Goal: Feedback & Contribution: Leave review/rating

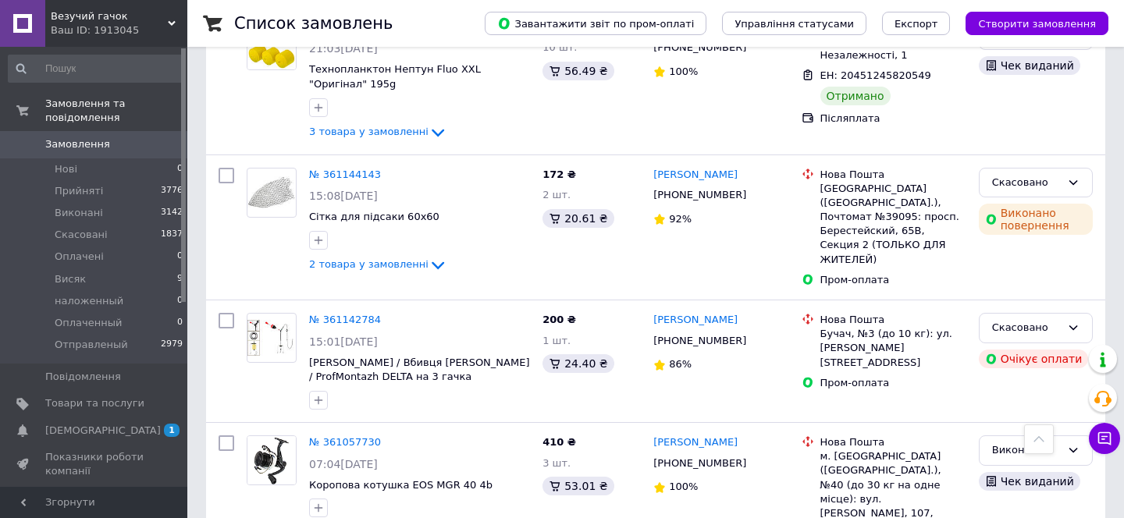
scroll to position [3407, 0]
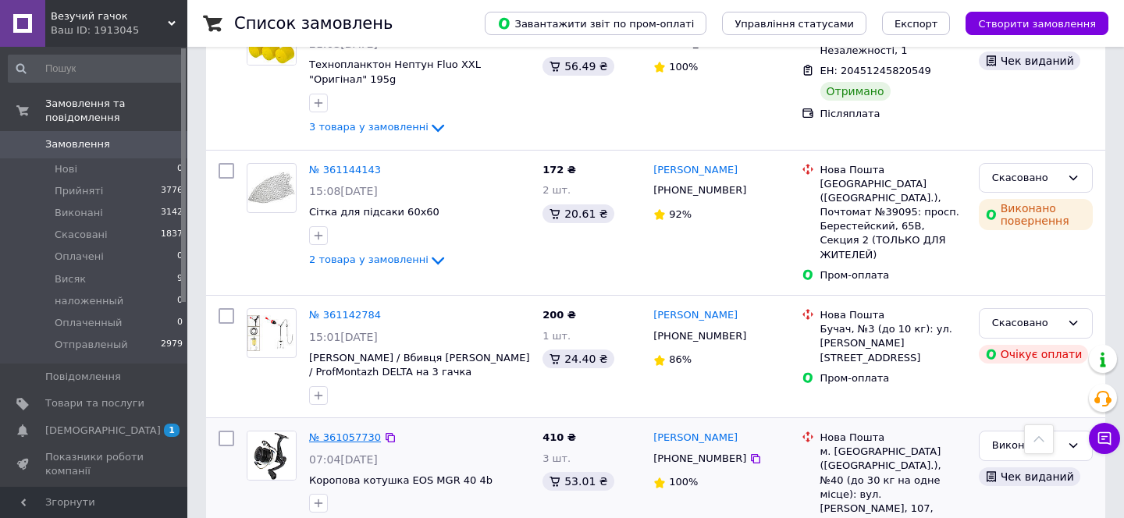
click at [361, 432] on link "№ 361057730" at bounding box center [345, 438] width 72 height 12
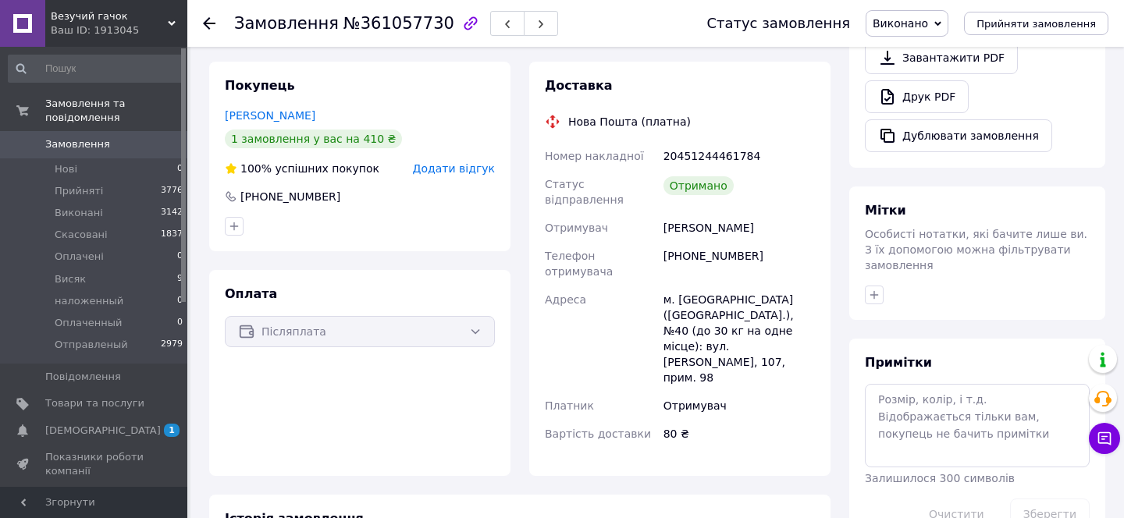
scroll to position [539, 0]
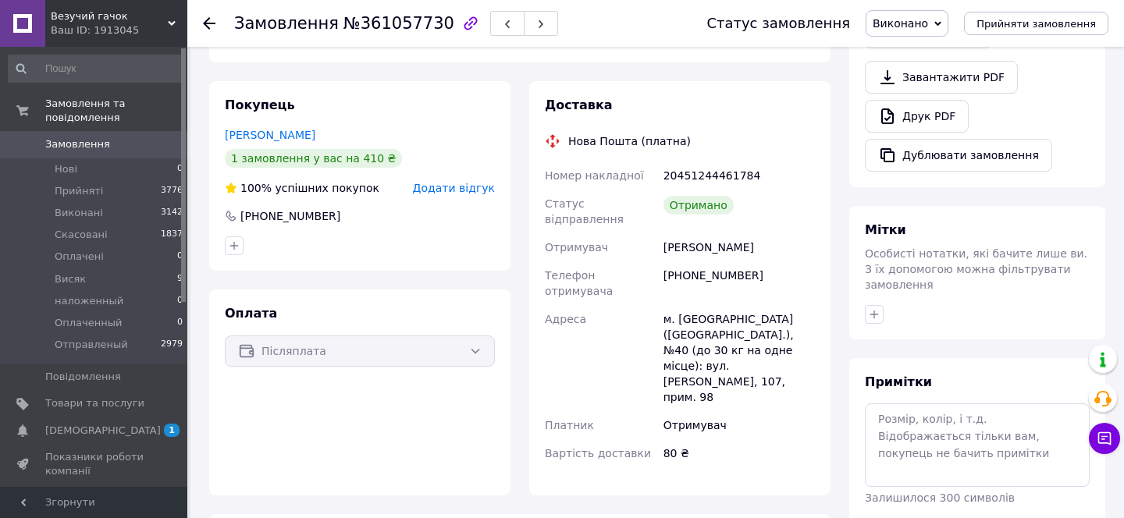
click at [474, 192] on span "Додати відгук" at bounding box center [454, 188] width 82 height 12
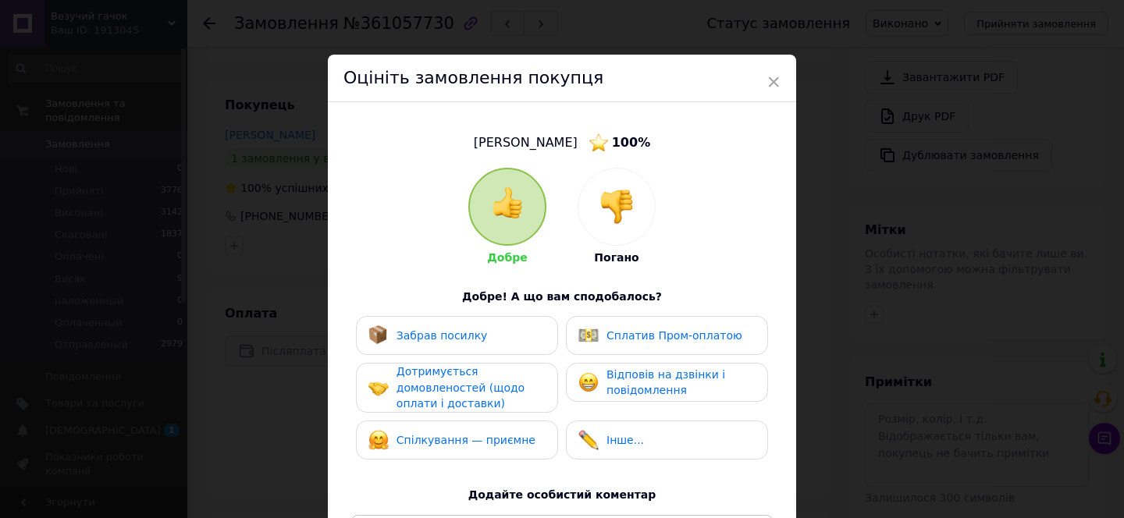
click at [449, 326] on div "Забрав посилку" at bounding box center [427, 335] width 119 height 20
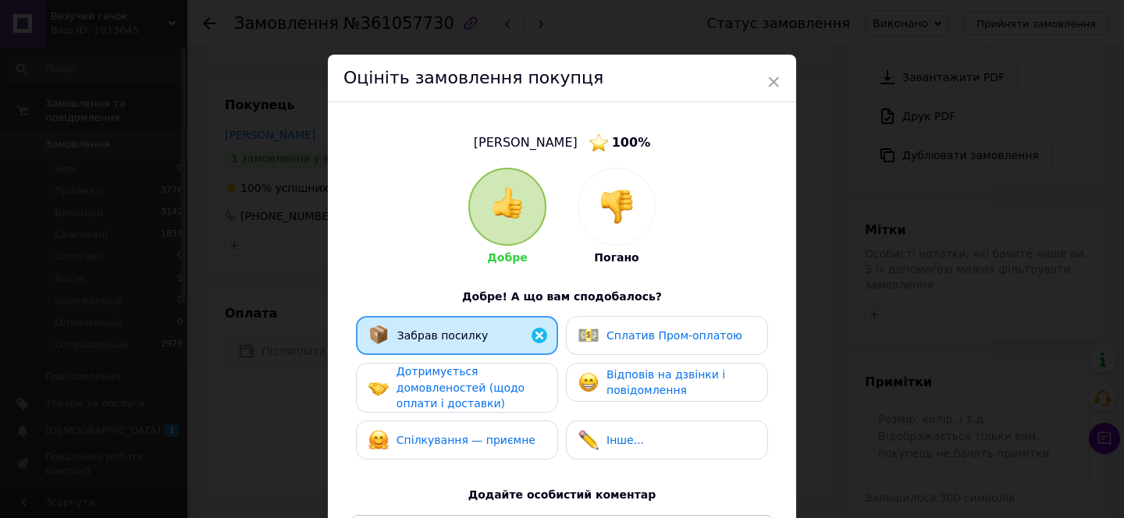
click at [439, 393] on div "Дотримується домовленостей (щодо оплати і доставки)" at bounding box center [470, 388] width 148 height 48
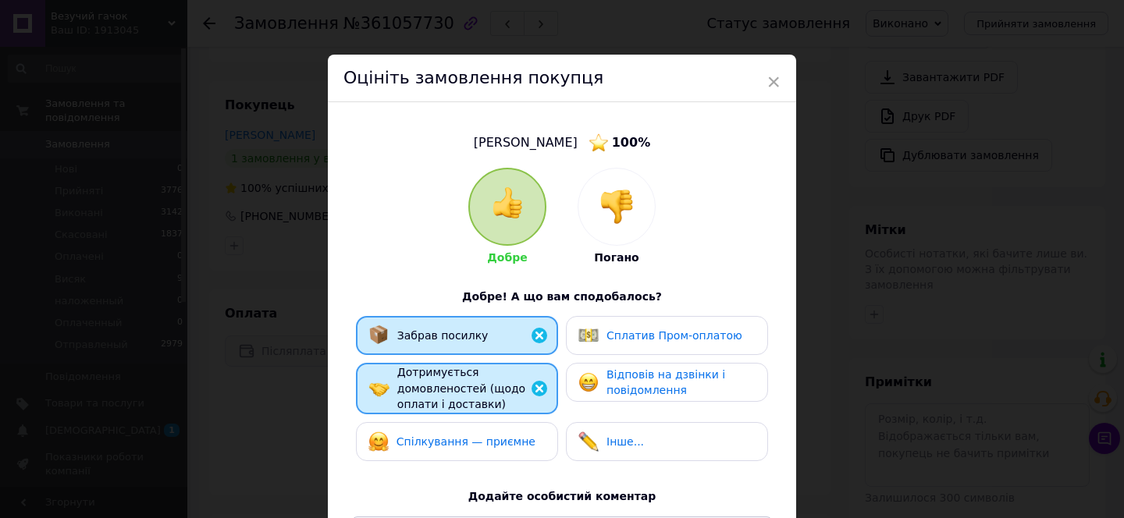
click at [585, 382] on img at bounding box center [588, 382] width 20 height 20
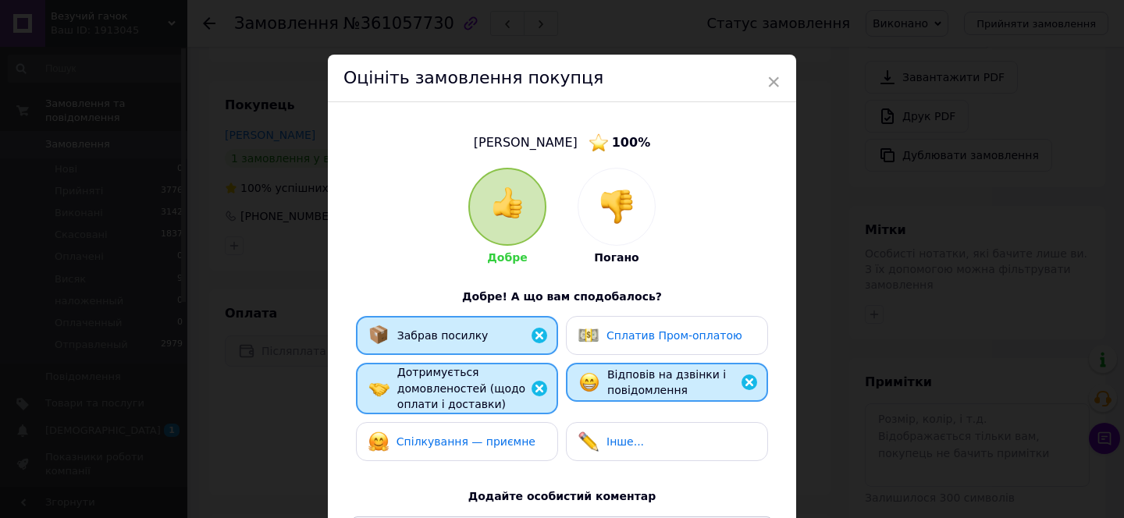
click at [496, 436] on span "Спілкування — приємне" at bounding box center [465, 442] width 139 height 12
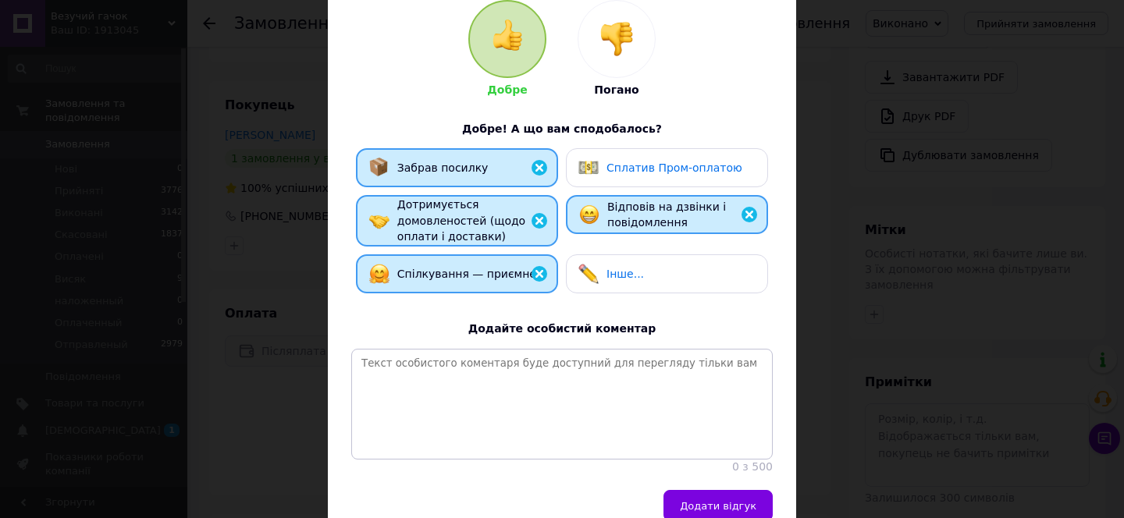
scroll to position [245, 0]
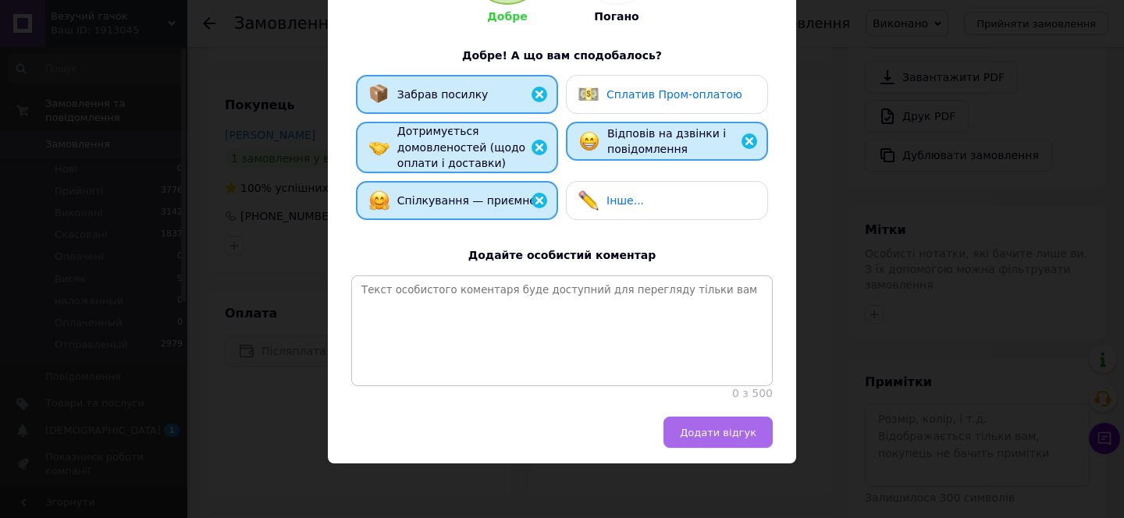
click at [698, 427] on span "Додати відгук" at bounding box center [718, 433] width 76 height 12
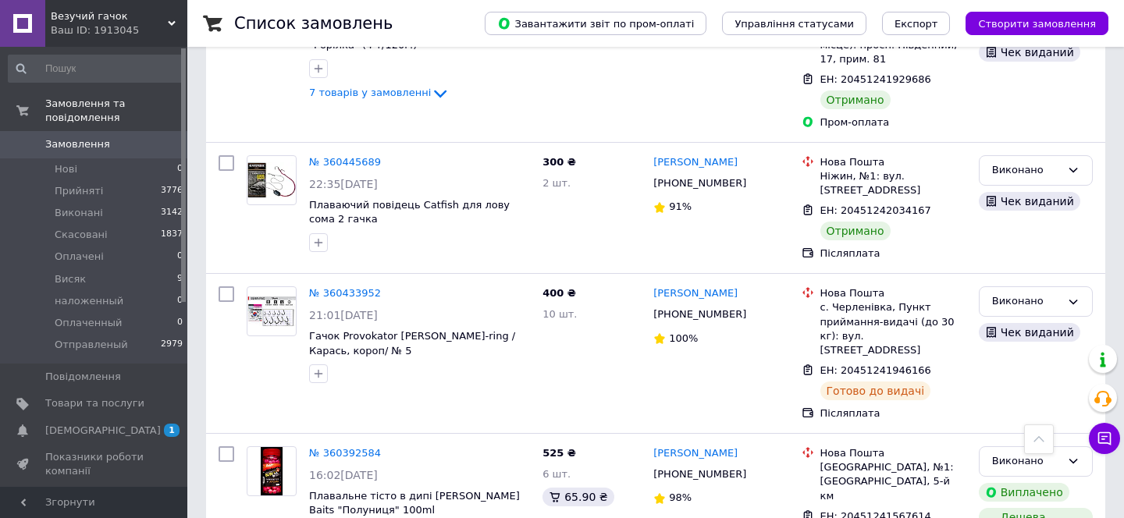
scroll to position [6903, 0]
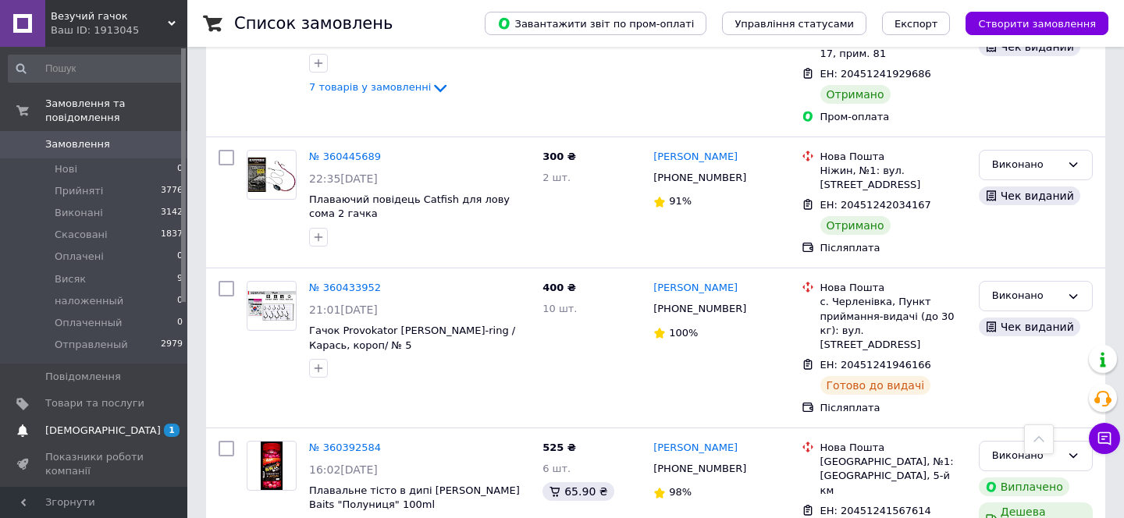
click at [125, 432] on span "[DEMOGRAPHIC_DATA]" at bounding box center [94, 431] width 99 height 14
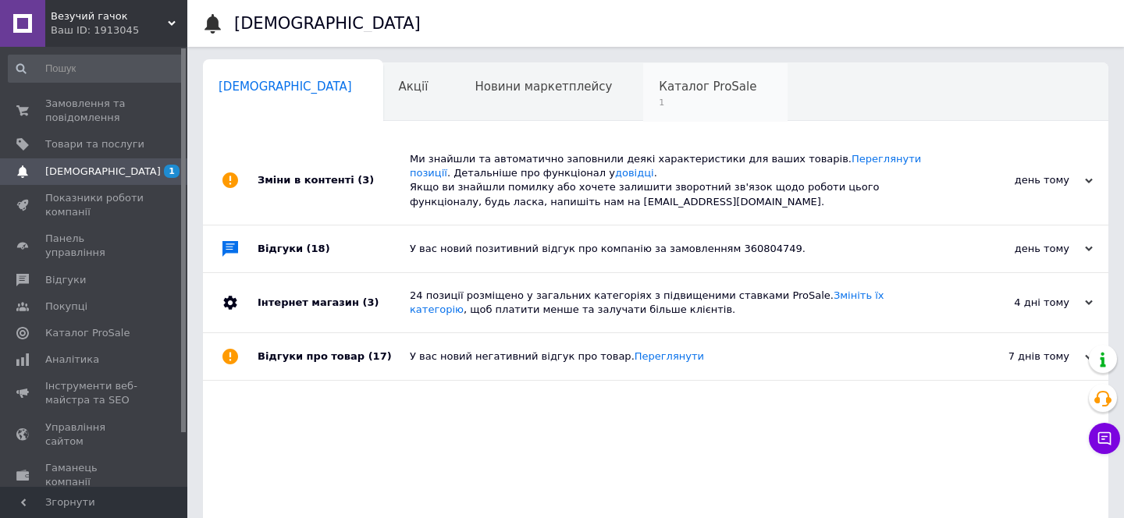
click at [659, 86] on span "Каталог ProSale" at bounding box center [708, 87] width 98 height 14
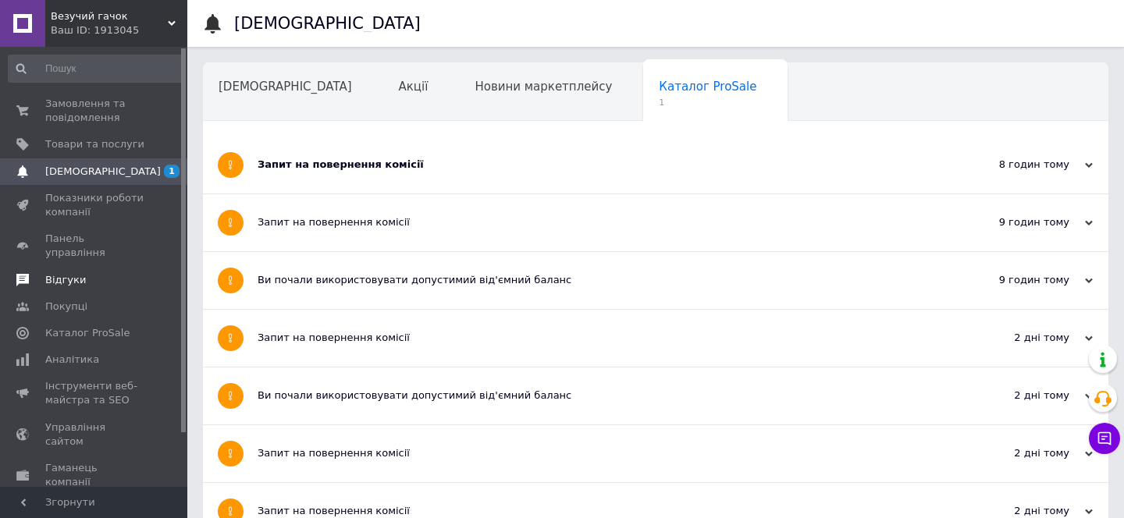
click at [126, 273] on span "Відгуки" at bounding box center [94, 280] width 99 height 14
